Goal: Transaction & Acquisition: Purchase product/service

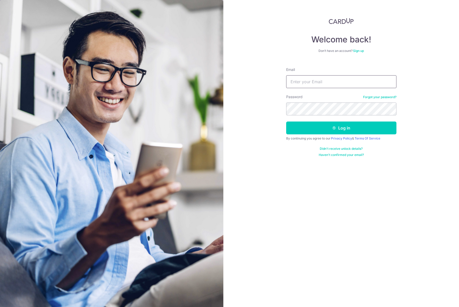
click at [319, 81] on input "Email" at bounding box center [341, 81] width 110 height 13
type input "[PERSON_NAME][EMAIL_ADDRESS][DOMAIN_NAME]"
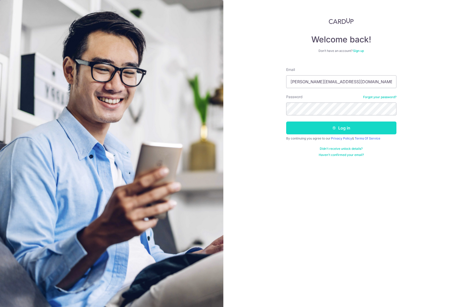
click at [335, 128] on icon "submit" at bounding box center [334, 128] width 4 height 4
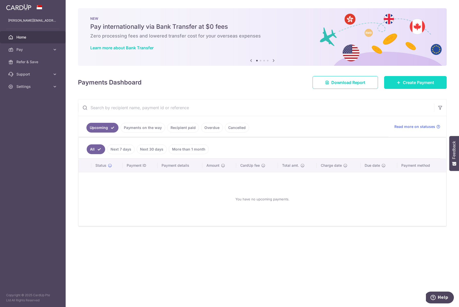
click at [423, 82] on span "Create Payment" at bounding box center [418, 82] width 31 height 6
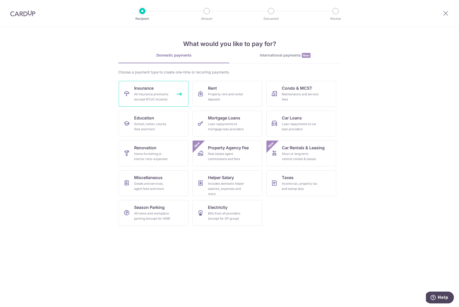
click at [157, 98] on div "All insurance premiums (except NTUC Income)" at bounding box center [152, 97] width 37 height 10
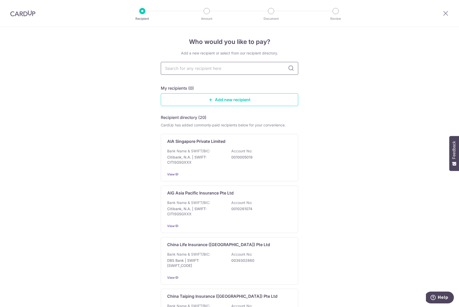
click at [204, 68] on input "text" at bounding box center [230, 68] width 138 height 13
paste input "28 Samson prayed, “Please remember me, Lord God. The Philistines poked out my e…"
type input "28 Samson prayed, “Please remember me, Lord God. The Philistines poked out my e…"
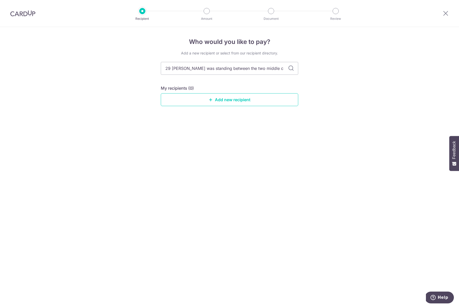
scroll to position [0, 1081]
drag, startPoint x: 166, startPoint y: 67, endPoint x: 420, endPoint y: 95, distance: 255.2
click at [420, 95] on div "Who would you like to pay? Add a new recipient or select from our recipient dir…" at bounding box center [229, 167] width 459 height 280
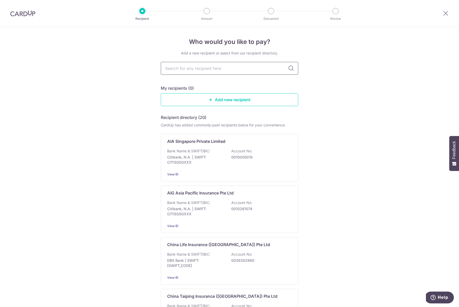
paste input "the UEN number to pay for the car is EAZY PTE. LTD. ACCOUNT 2 (UEN) 197500284E.…"
type input "the UEN number to pay for the car is EAZY PTE. LTD. ACCOUNT 2 (UEN) 197500284E.…"
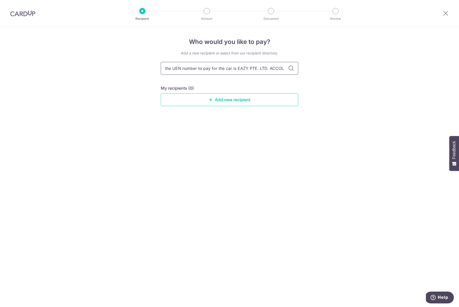
drag, startPoint x: 284, startPoint y: 68, endPoint x: 195, endPoint y: 67, distance: 89.6
click at [157, 65] on div "Who would you like to pay? Add a new recipient or select from our recipient dir…" at bounding box center [229, 167] width 459 height 280
click at [234, 66] on input "the UEN number to pay for the car is EAZY PTE. LTD. ACCOUNT 2 (UEN) 197500284E.…" at bounding box center [230, 68] width 138 height 13
drag, startPoint x: 250, startPoint y: 68, endPoint x: 346, endPoint y: 76, distance: 96.9
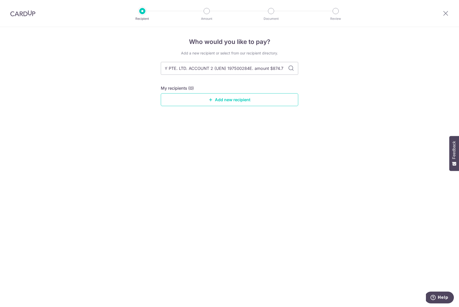
click at [345, 76] on div "Who would you like to pay? Add a new recipient or select from our recipient dir…" at bounding box center [229, 167] width 459 height 280
type input "the UEN number to pay for the car is EAZY"
drag, startPoint x: 237, startPoint y: 68, endPoint x: 153, endPoint y: 68, distance: 83.7
click at [153, 69] on div "Who would you like to pay? Add a new recipient or select from our recipient dir…" at bounding box center [229, 167] width 459 height 280
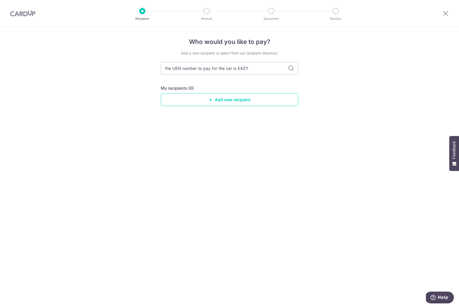
type input "EAZY"
click at [292, 69] on icon at bounding box center [291, 68] width 6 height 6
click at [291, 67] on icon at bounding box center [291, 68] width 6 height 6
click at [291, 68] on icon at bounding box center [291, 68] width 6 height 6
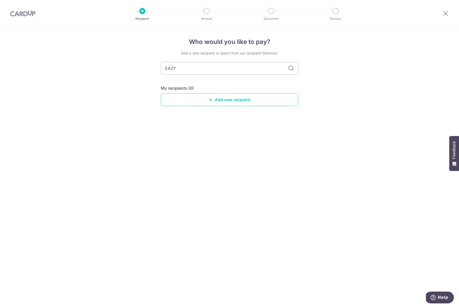
click at [291, 68] on icon at bounding box center [291, 68] width 6 height 6
click at [182, 69] on input "EAZY" at bounding box center [230, 68] width 138 height 13
drag, startPoint x: 185, startPoint y: 70, endPoint x: 161, endPoint y: 69, distance: 24.4
click at [161, 69] on div "Who would you like to pay? Add a new recipient or select from our recipient dir…" at bounding box center [229, 167] width 459 height 280
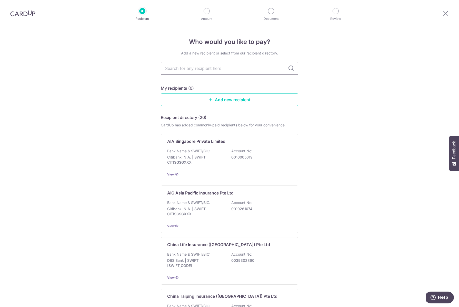
scroll to position [1, 0]
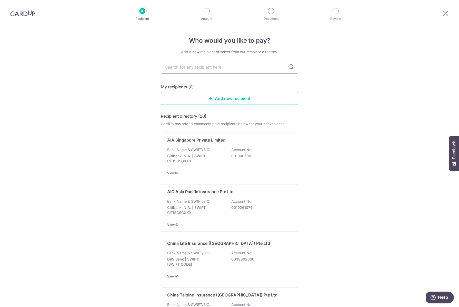
click at [194, 69] on input "text" at bounding box center [230, 67] width 138 height 13
click at [248, 97] on link "Add new recipient" at bounding box center [230, 98] width 138 height 13
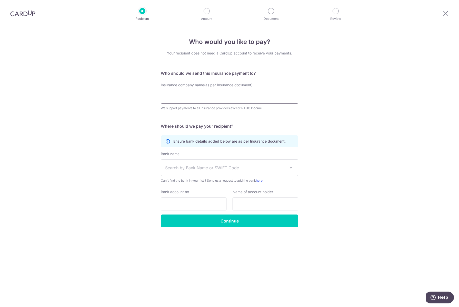
click at [217, 98] on input "Insurance company name(as per Insurance document)" at bounding box center [230, 97] width 138 height 13
paste input "the UEN number to pay for the car is EAZY PTE. LTD. ACCOUNT 2 (UEN) 197500284E.…"
drag, startPoint x: 237, startPoint y: 97, endPoint x: 172, endPoint y: 93, distance: 65.0
click at [172, 93] on input "the UEN number to pay for the car is EAZY PTE. LTD. ACCOUNT 2 (UEN) 197500284E.…" at bounding box center [230, 97] width 138 height 13
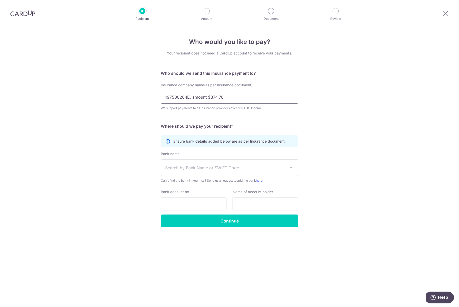
scroll to position [0, 0]
drag, startPoint x: 189, startPoint y: 97, endPoint x: 232, endPoint y: 100, distance: 43.0
click at [232, 100] on input "197500284E. amount $874.78" at bounding box center [230, 97] width 138 height 13
type input "197500284E"
click button "Submit Request" at bounding box center [0, 0] width 0 height 0
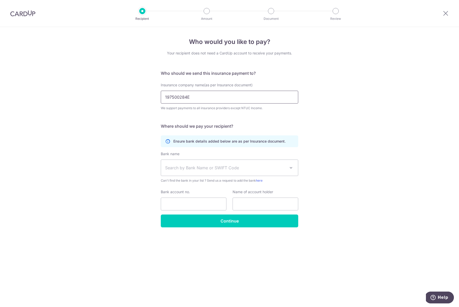
click at [219, 99] on input "197500284E" at bounding box center [230, 97] width 138 height 13
click button "Submit Request" at bounding box center [0, 0] width 0 height 0
drag, startPoint x: 194, startPoint y: 97, endPoint x: 148, endPoint y: 97, distance: 45.9
click at [148, 97] on div "Who would you like to pay? Your recipient does not need a CardUp account to rec…" at bounding box center [229, 167] width 459 height 280
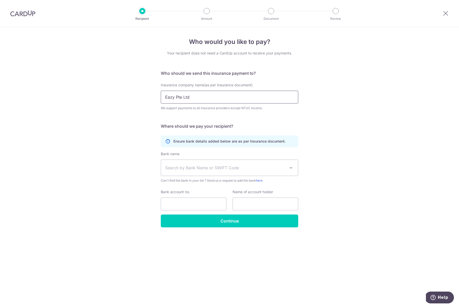
type input "Eazy Pte Ltd"
